Goal: Answer question/provide support: Share knowledge or assist other users

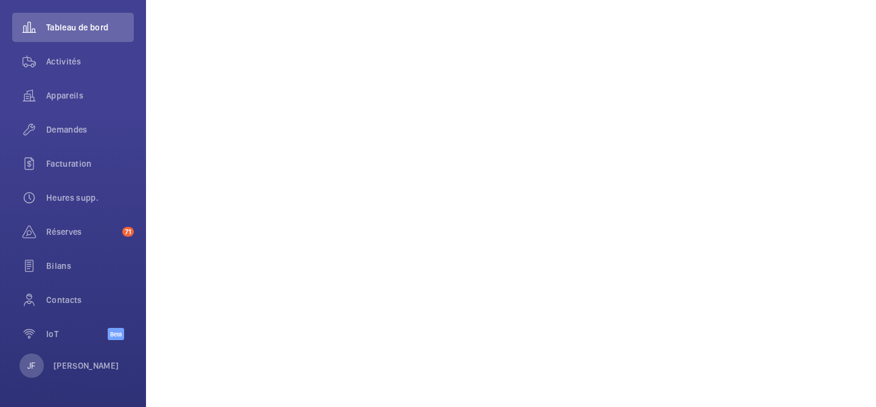
scroll to position [319, 0]
click at [74, 305] on span "Contacts" at bounding box center [90, 300] width 88 height 12
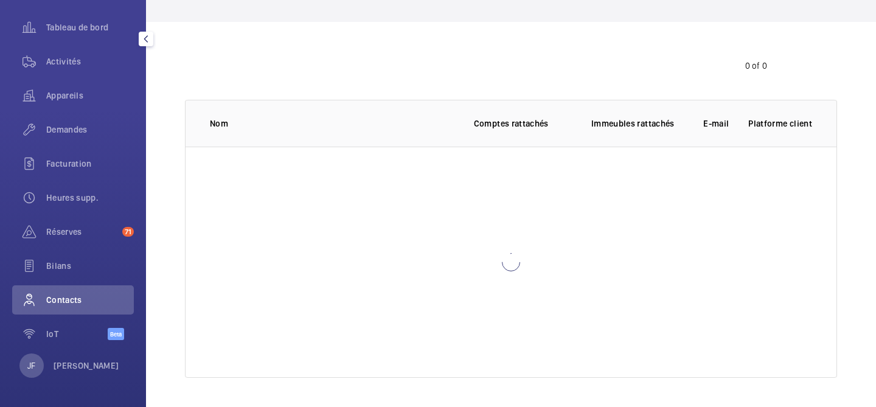
scroll to position [59, 0]
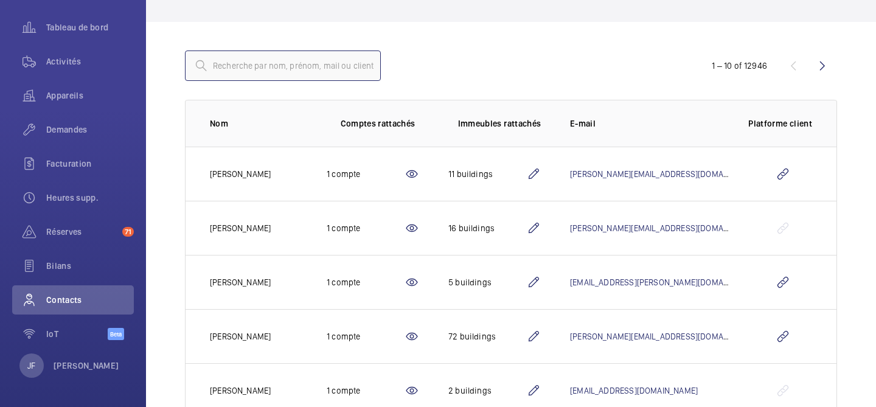
click at [299, 69] on input "text" at bounding box center [283, 65] width 196 height 30
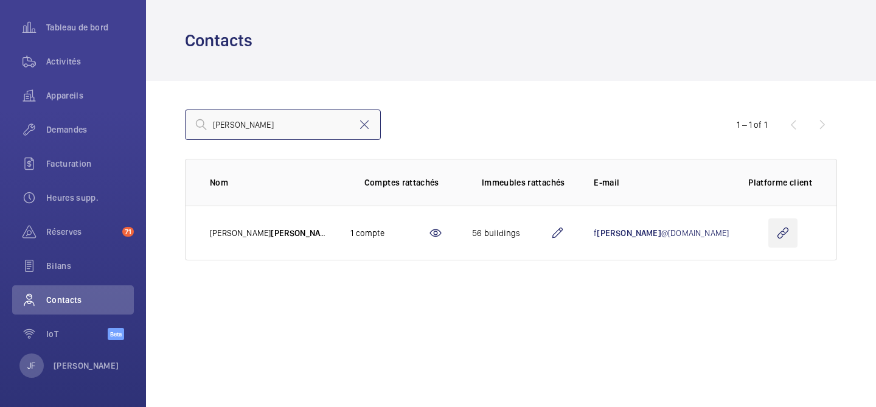
type input "[PERSON_NAME]"
click at [777, 231] on wm-front-icon-button at bounding box center [782, 232] width 29 height 29
